Goal: Task Accomplishment & Management: Use online tool/utility

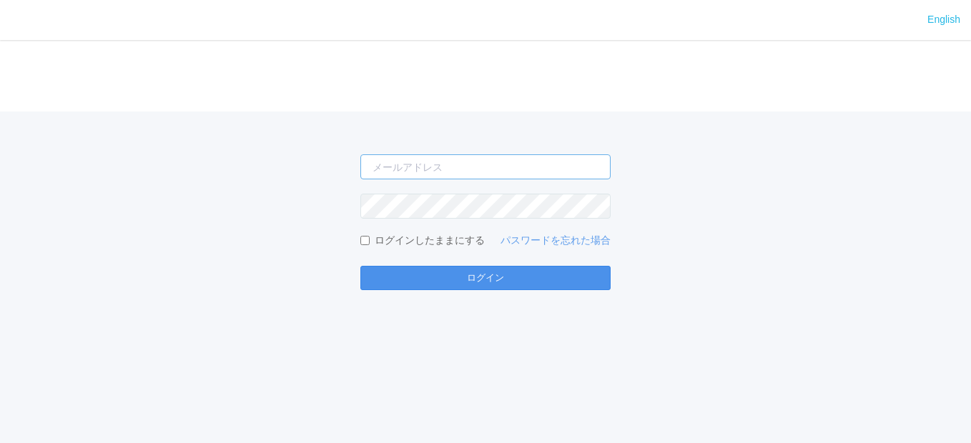
type input "[EMAIL_ADDRESS][DOMAIN_NAME]"
click at [454, 271] on button "ログイン" at bounding box center [485, 278] width 250 height 24
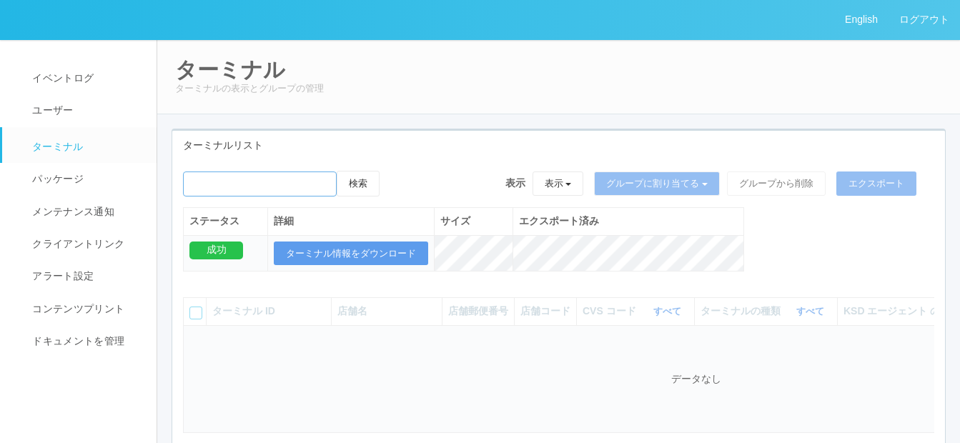
click at [225, 188] on input "emailSearch" at bounding box center [260, 184] width 154 height 25
type input "k"
type input "北見大正"
click at [368, 186] on button "検索" at bounding box center [358, 184] width 43 height 26
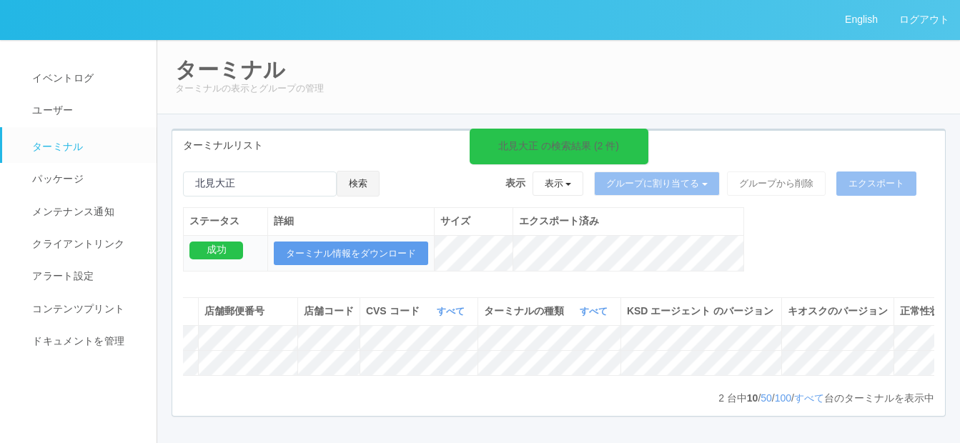
scroll to position [0, 308]
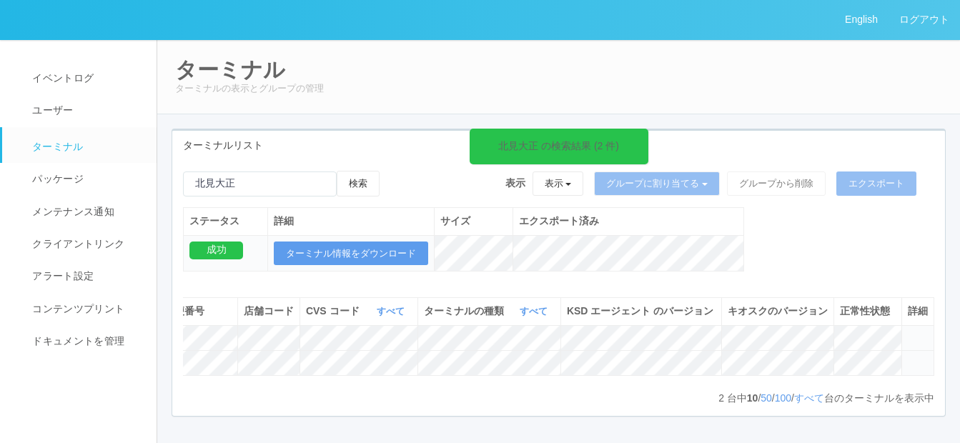
click at [908, 357] on icon at bounding box center [908, 357] width 0 height 0
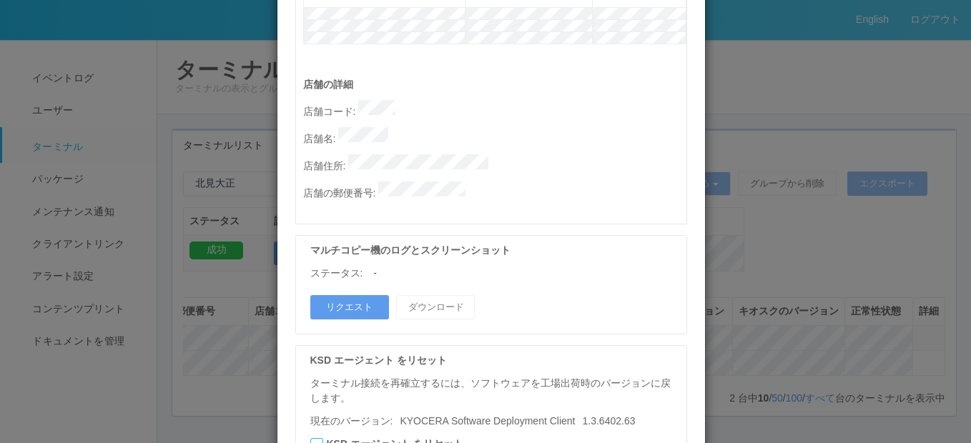
scroll to position [836, 0]
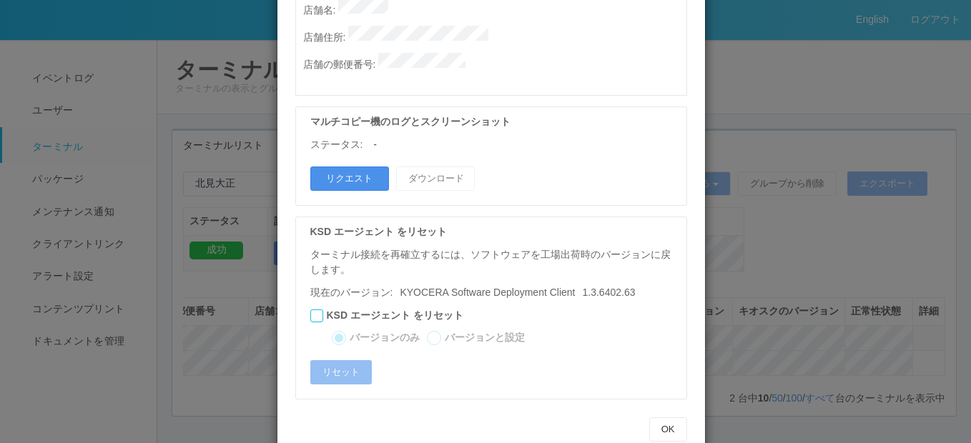
drag, startPoint x: 335, startPoint y: 144, endPoint x: 395, endPoint y: 149, distance: 59.5
click at [335, 167] on button "リクエスト" at bounding box center [349, 179] width 79 height 24
